Goal: Check status: Check status

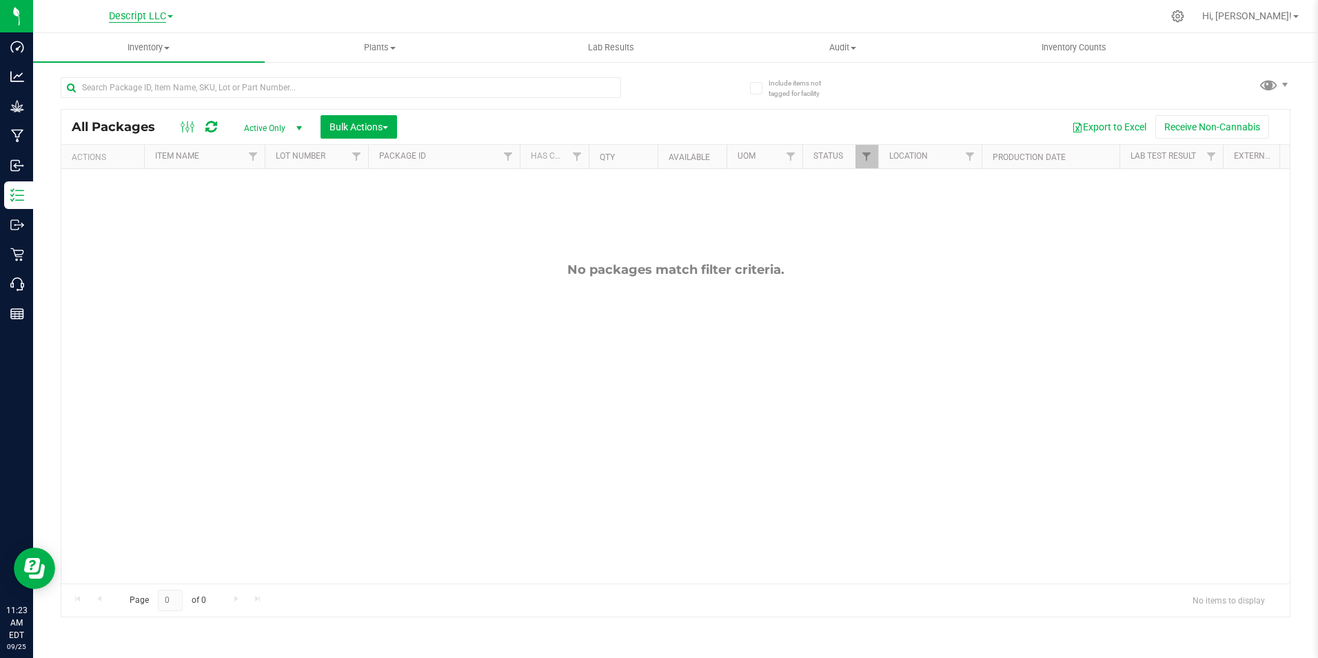
click at [150, 19] on span "Descript LLC" at bounding box center [137, 16] width 57 height 12
click at [142, 81] on link "Green [PERSON_NAME] Venture LLC." at bounding box center [140, 85] width 201 height 19
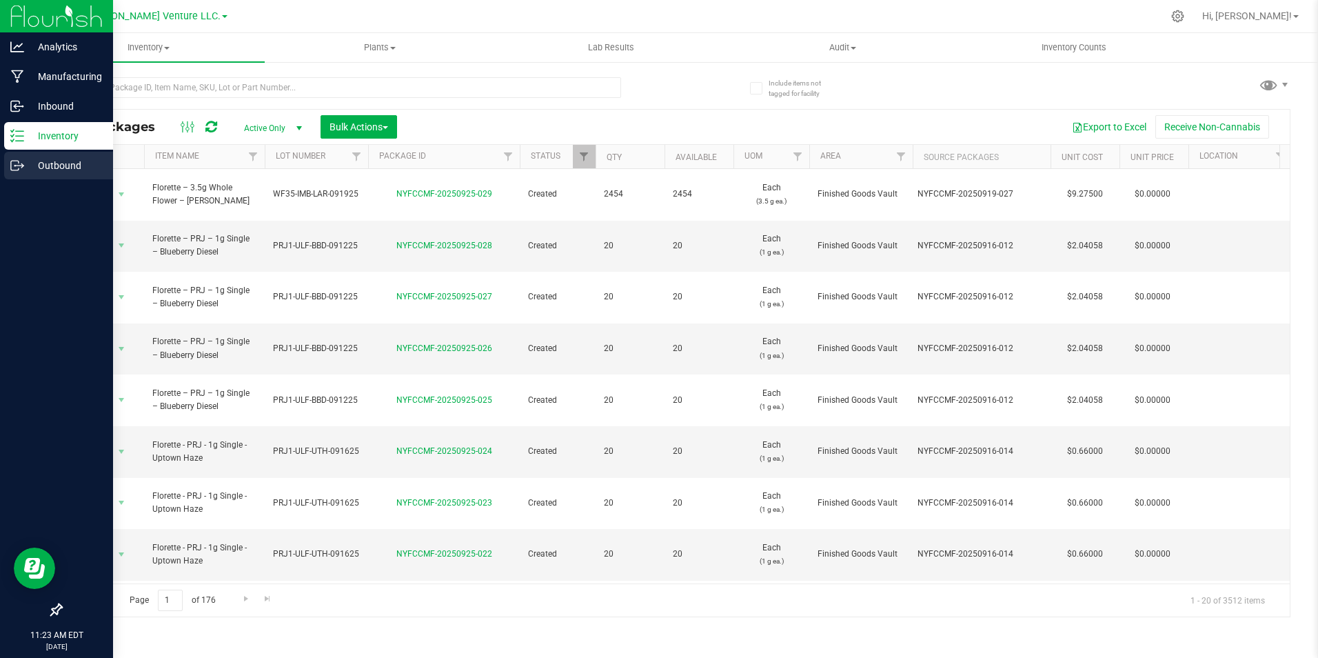
click at [17, 168] on icon at bounding box center [17, 166] width 14 height 14
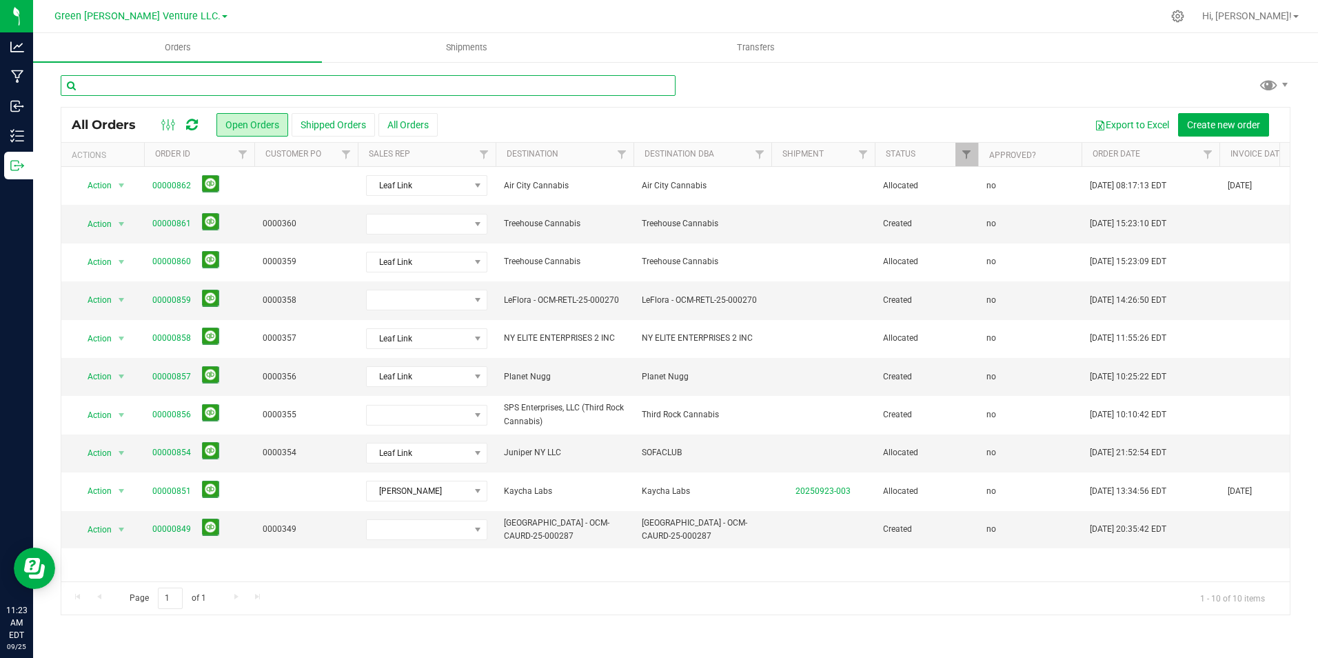
click at [486, 81] on input "text" at bounding box center [368, 85] width 615 height 21
click at [363, 116] on button "Shipped Orders" at bounding box center [333, 124] width 83 height 23
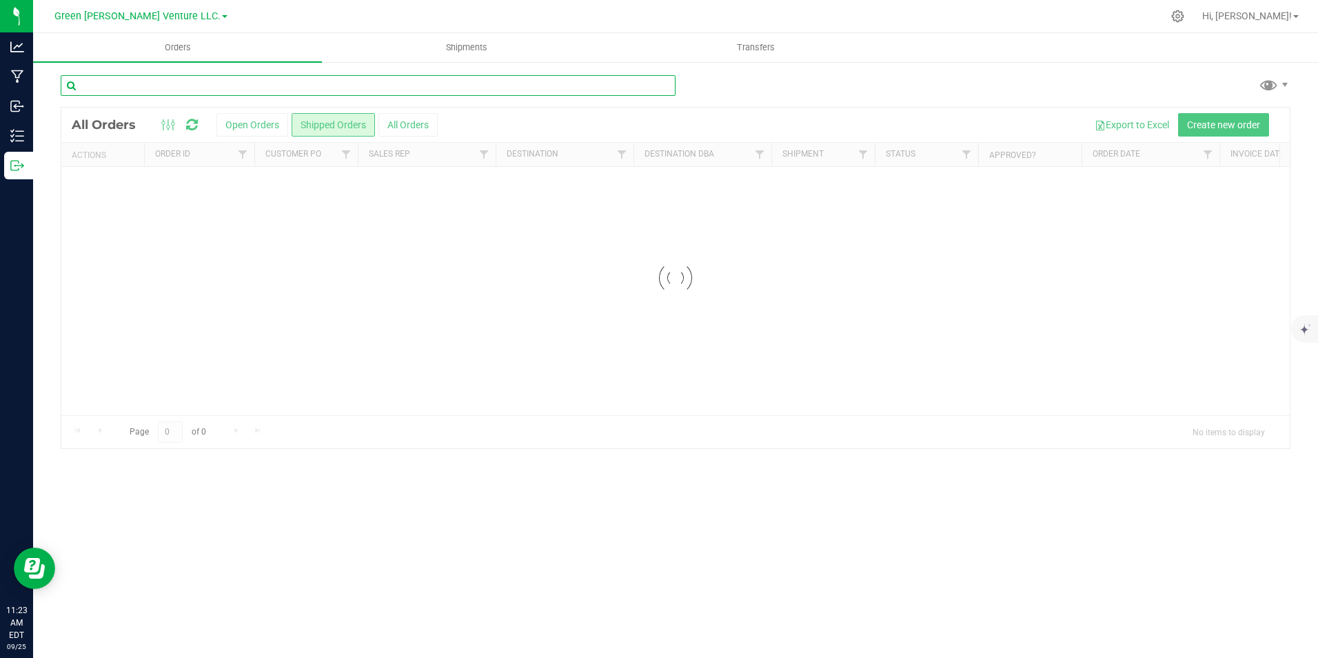
click at [389, 85] on input "text" at bounding box center [368, 85] width 615 height 21
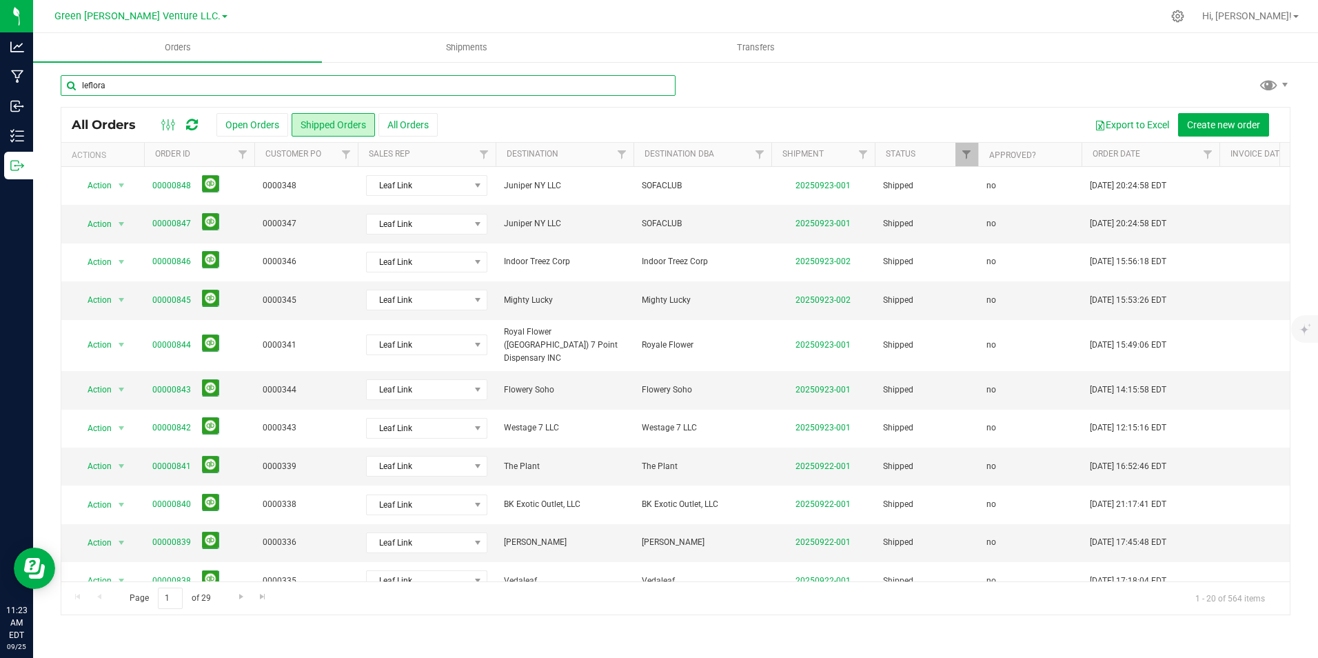
type input "leflora"
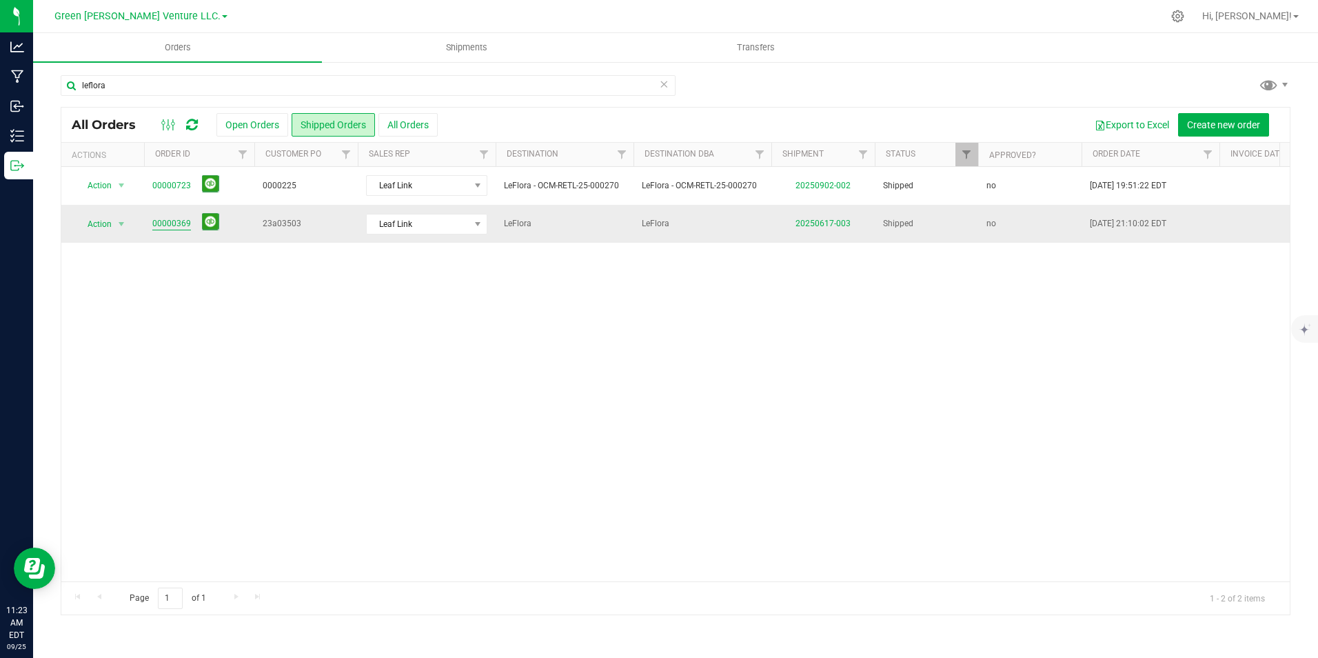
click at [162, 224] on link "00000369" at bounding box center [171, 223] width 39 height 13
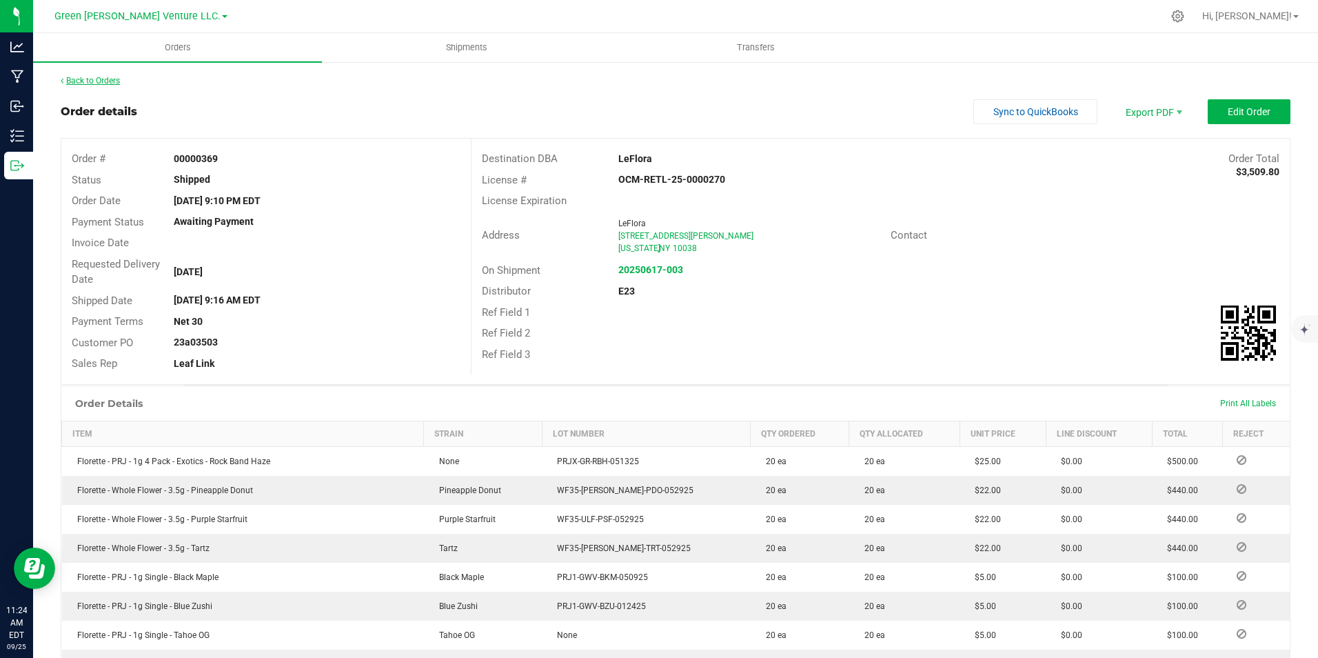
click at [100, 83] on link "Back to Orders" at bounding box center [90, 81] width 59 height 10
